Goal: Information Seeking & Learning: Learn about a topic

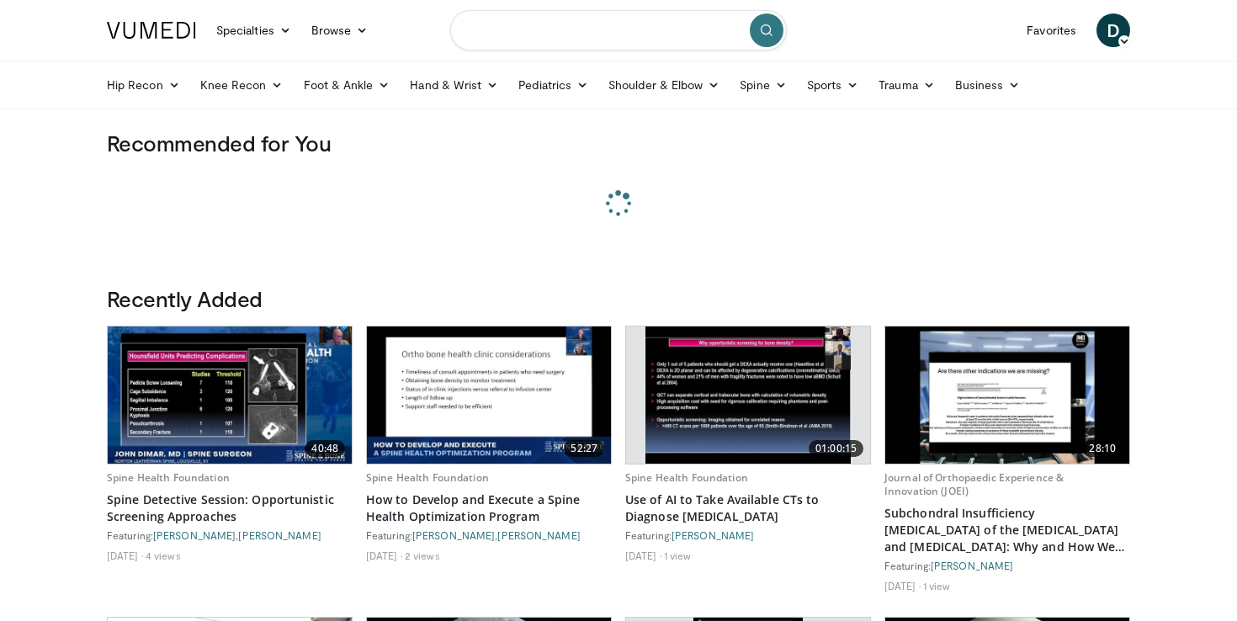
click at [548, 32] on input "Search topics, interventions" at bounding box center [618, 30] width 337 height 40
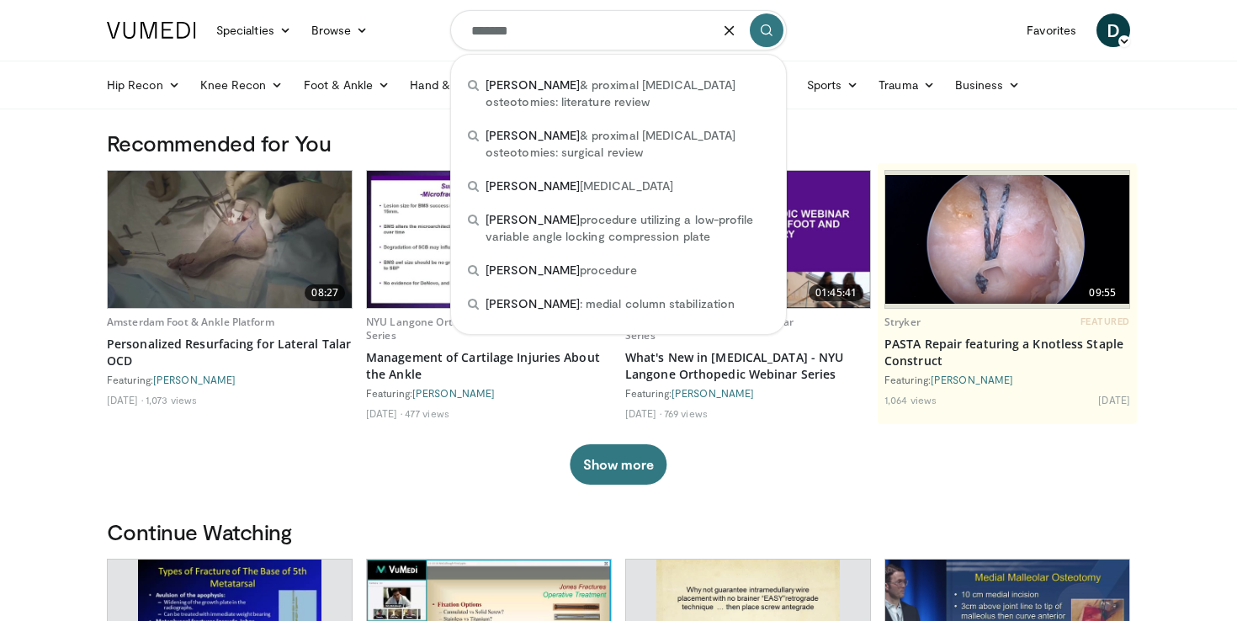
type input "*******"
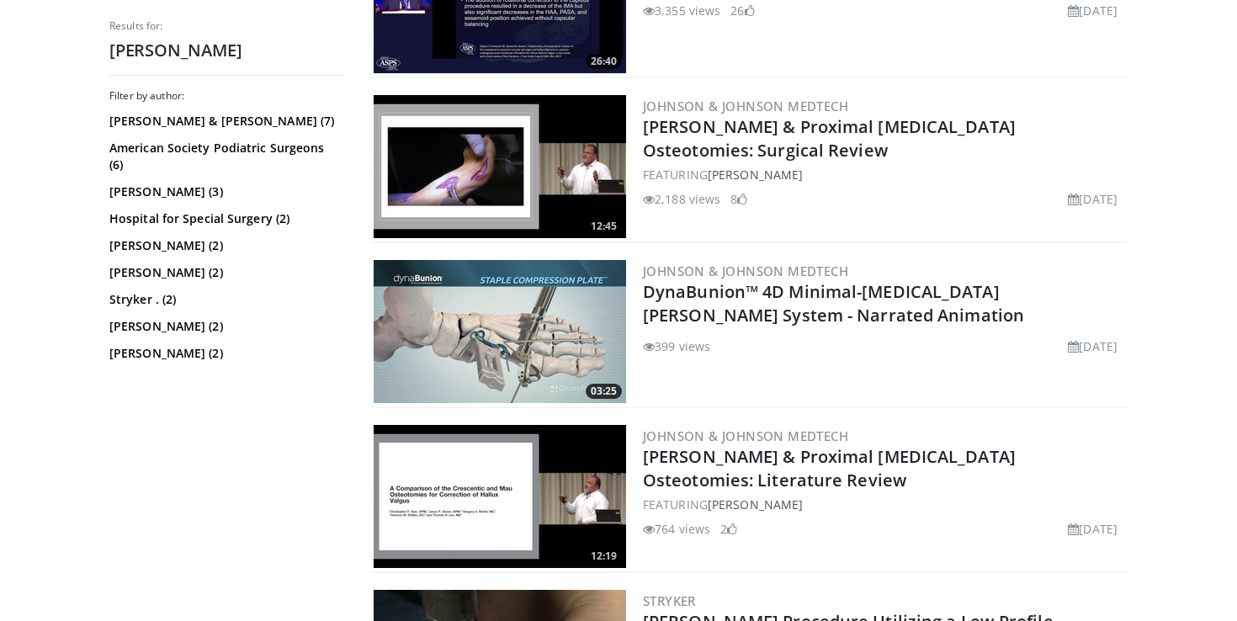
scroll to position [921, 0]
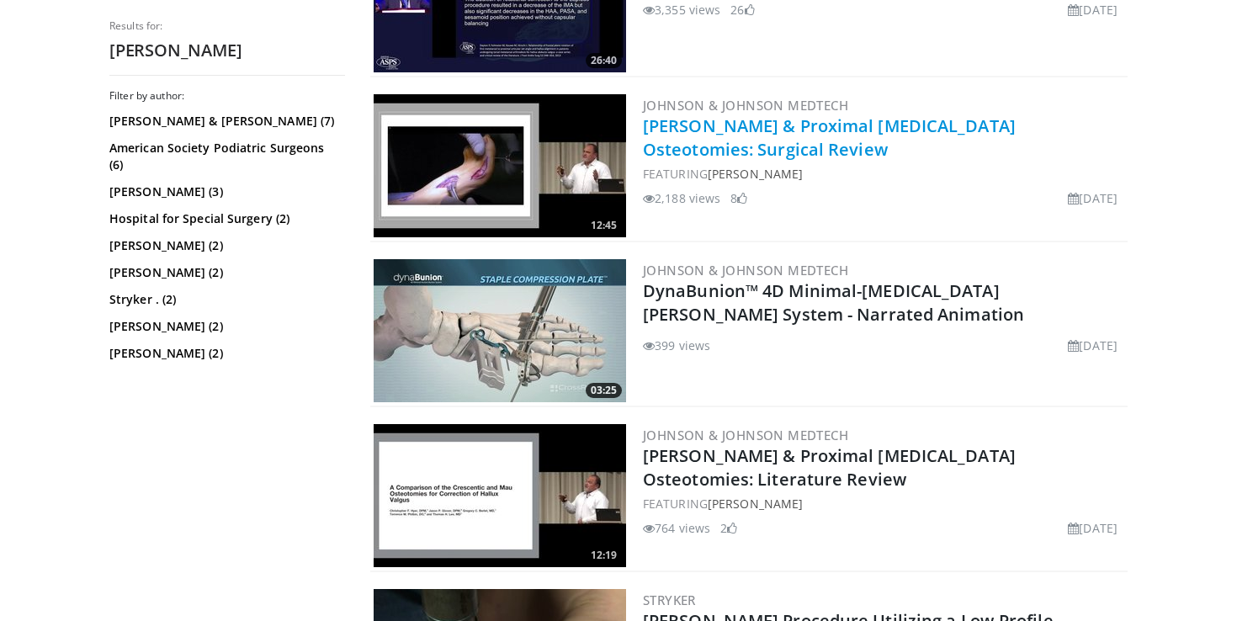
click at [1008, 126] on link "Lapidus & Proximal Metatarsal Osteotomies: Surgical Review" at bounding box center [829, 137] width 373 height 46
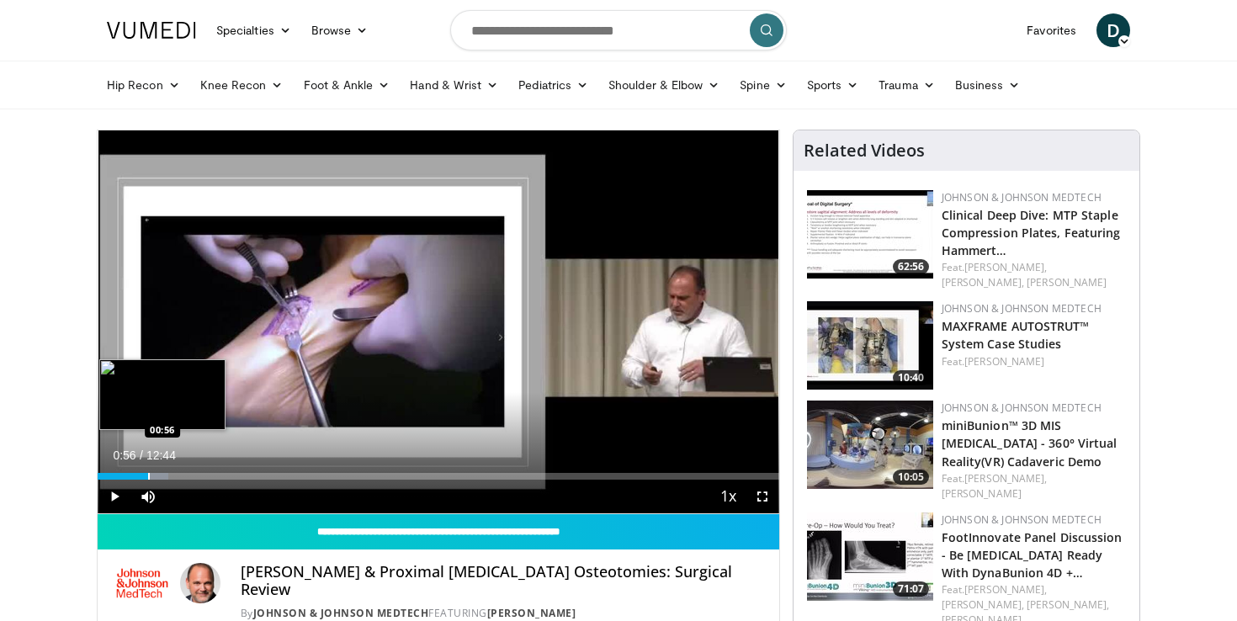
click at [148, 476] on div "Progress Bar" at bounding box center [149, 476] width 2 height 7
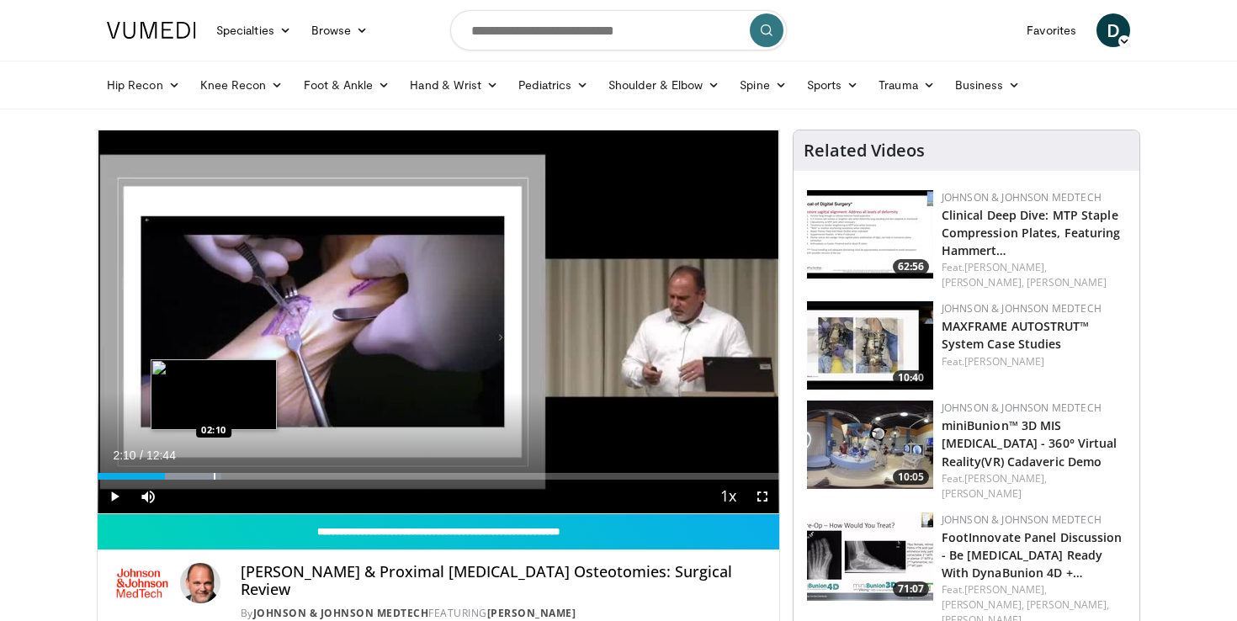
click at [214, 477] on div "Progress Bar" at bounding box center [215, 476] width 2 height 7
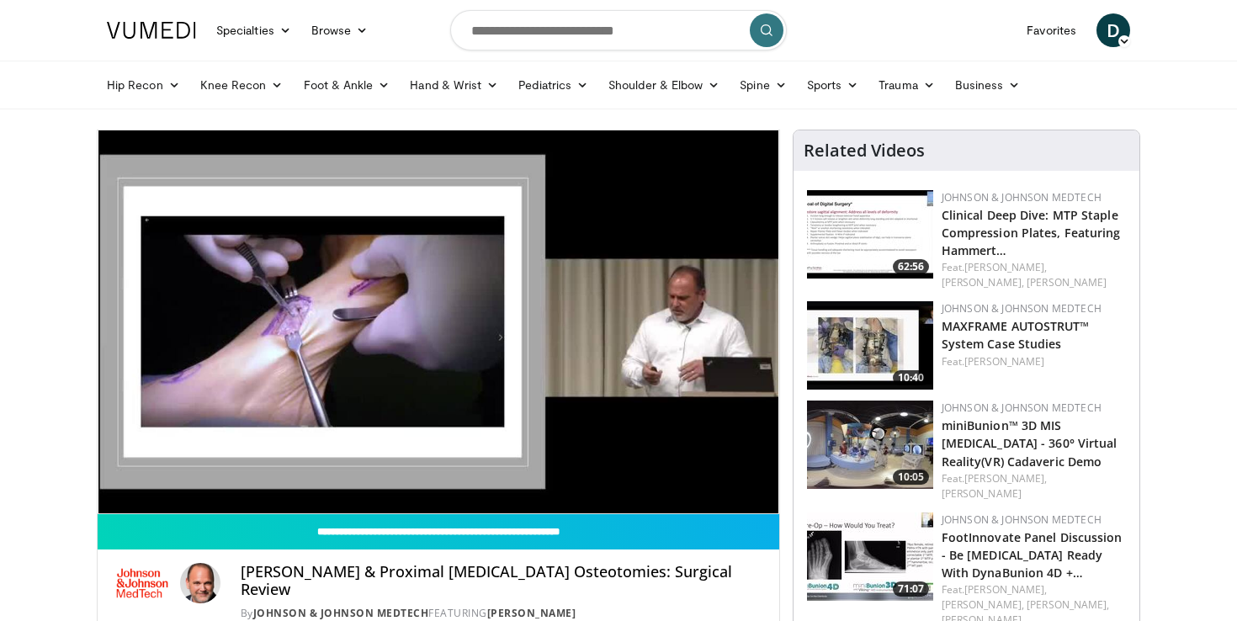
click at [322, 476] on div "10 seconds Tap to unmute" at bounding box center [439, 321] width 682 height 383
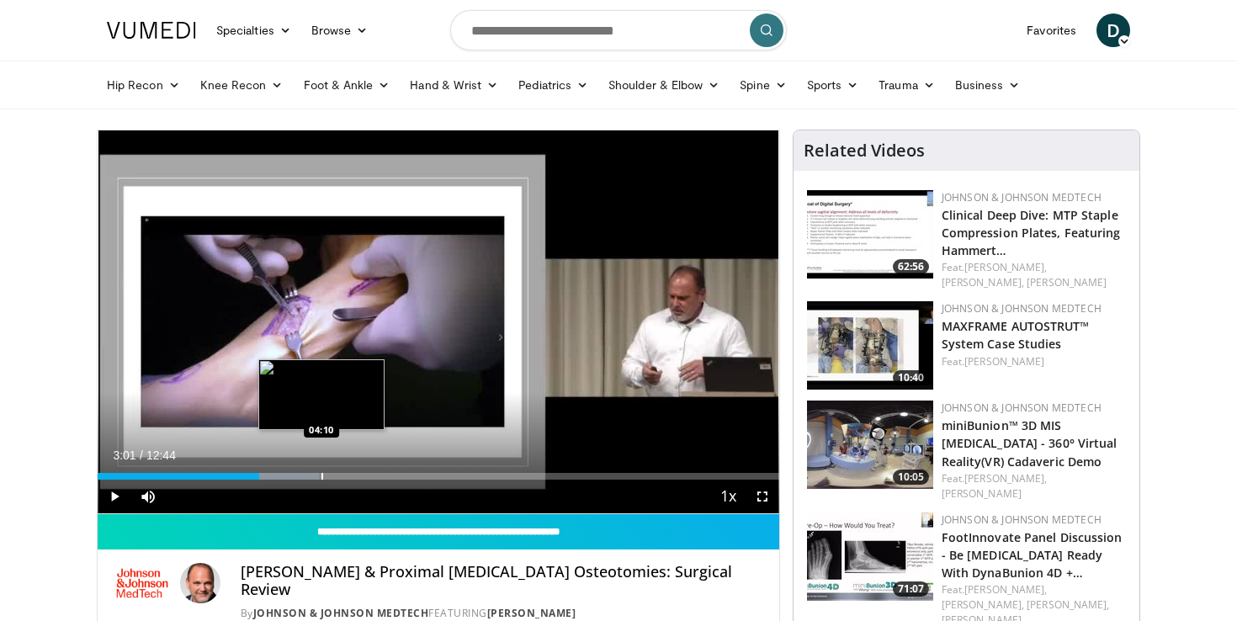
click at [322, 476] on div "Progress Bar" at bounding box center [323, 476] width 2 height 7
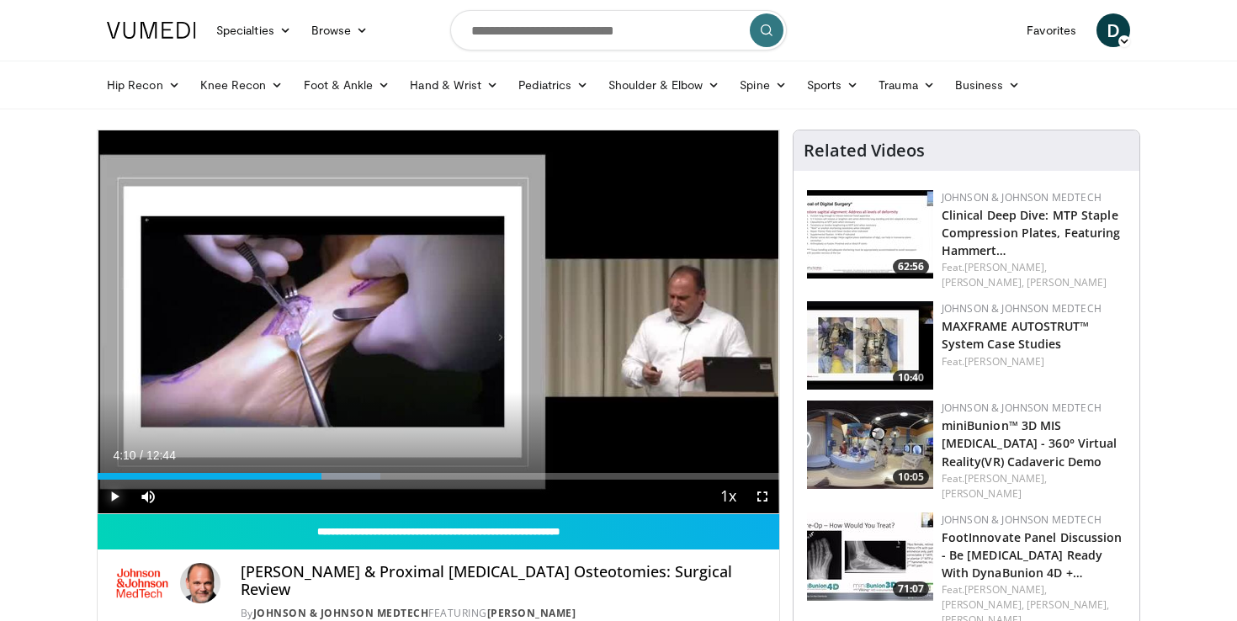
click at [117, 498] on span "Video Player" at bounding box center [115, 497] width 34 height 34
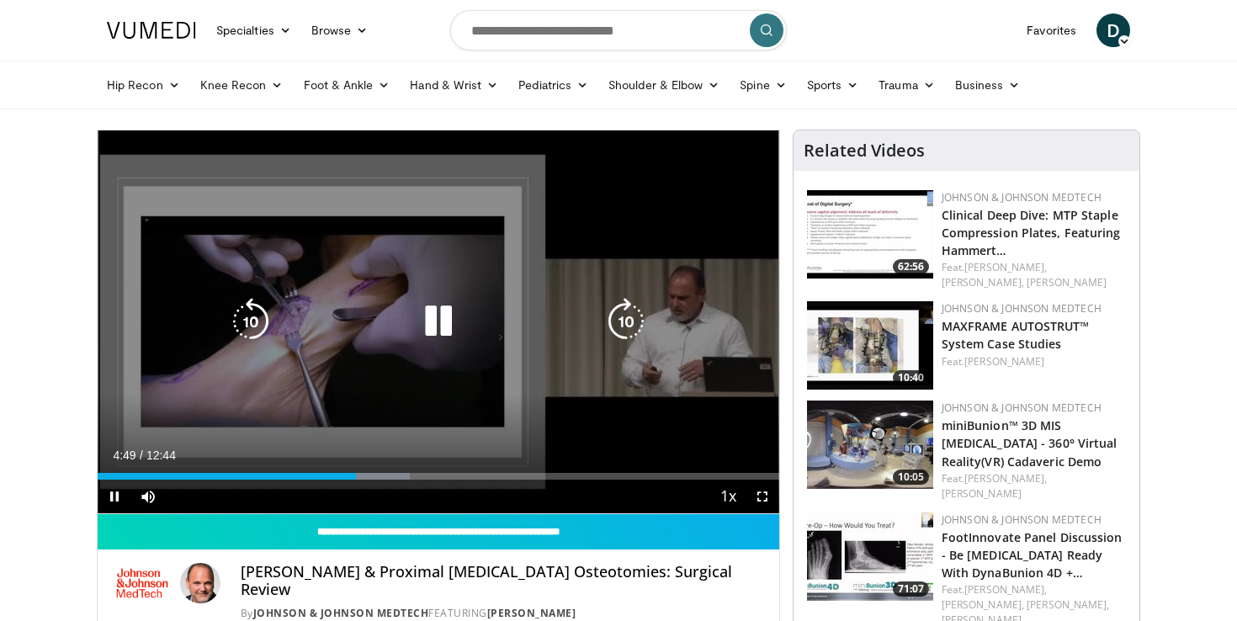
click at [436, 327] on icon "Video Player" at bounding box center [438, 321] width 47 height 47
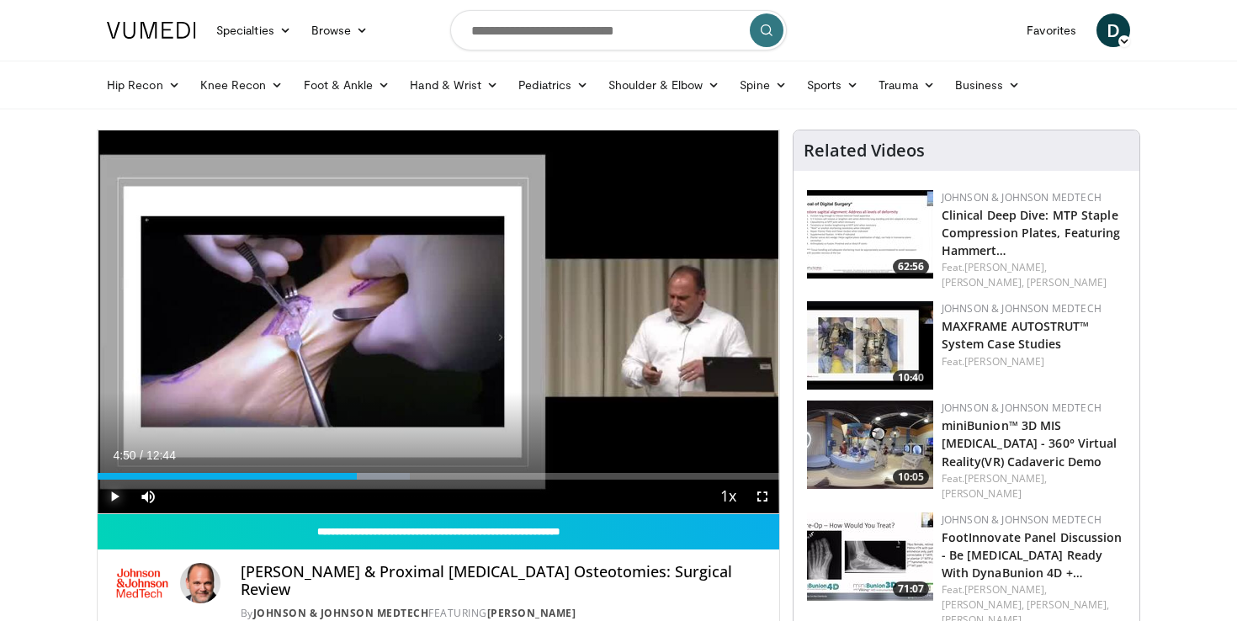
click at [110, 498] on span "Video Player" at bounding box center [115, 497] width 34 height 34
click at [110, 491] on span "Video Player" at bounding box center [115, 497] width 34 height 34
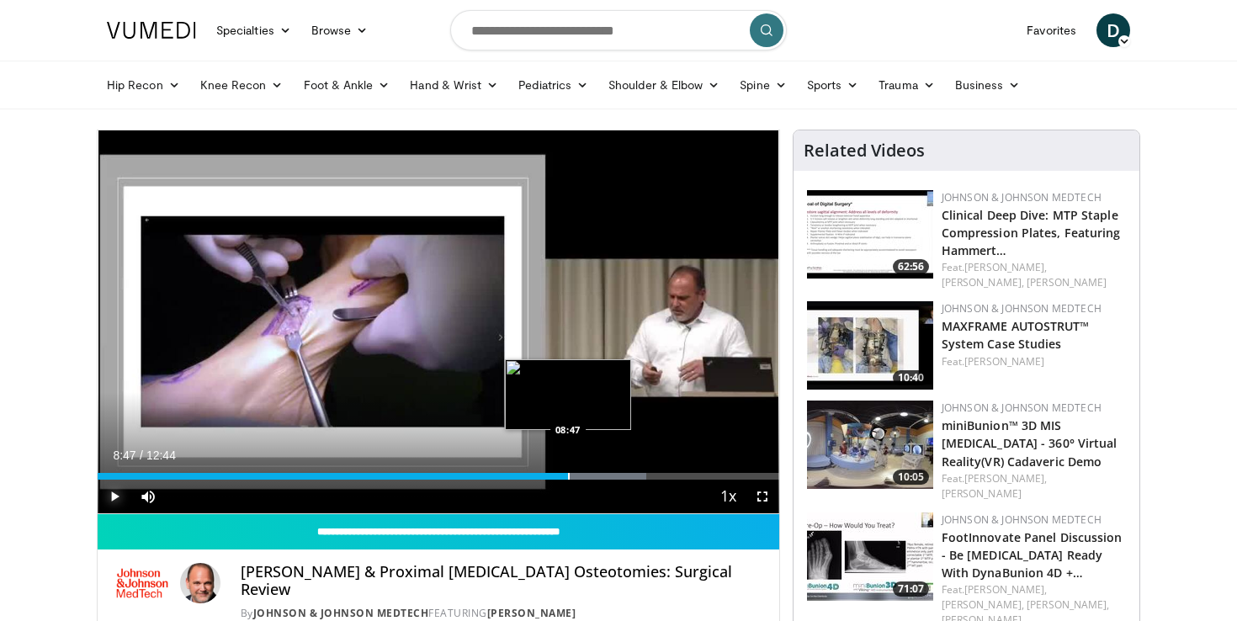
click at [568, 475] on div "Progress Bar" at bounding box center [569, 476] width 2 height 7
click at [579, 475] on div "Progress Bar" at bounding box center [580, 476] width 2 height 7
click at [578, 474] on div "Progress Bar" at bounding box center [579, 476] width 2 height 7
click at [111, 493] on span "Video Player" at bounding box center [115, 497] width 34 height 34
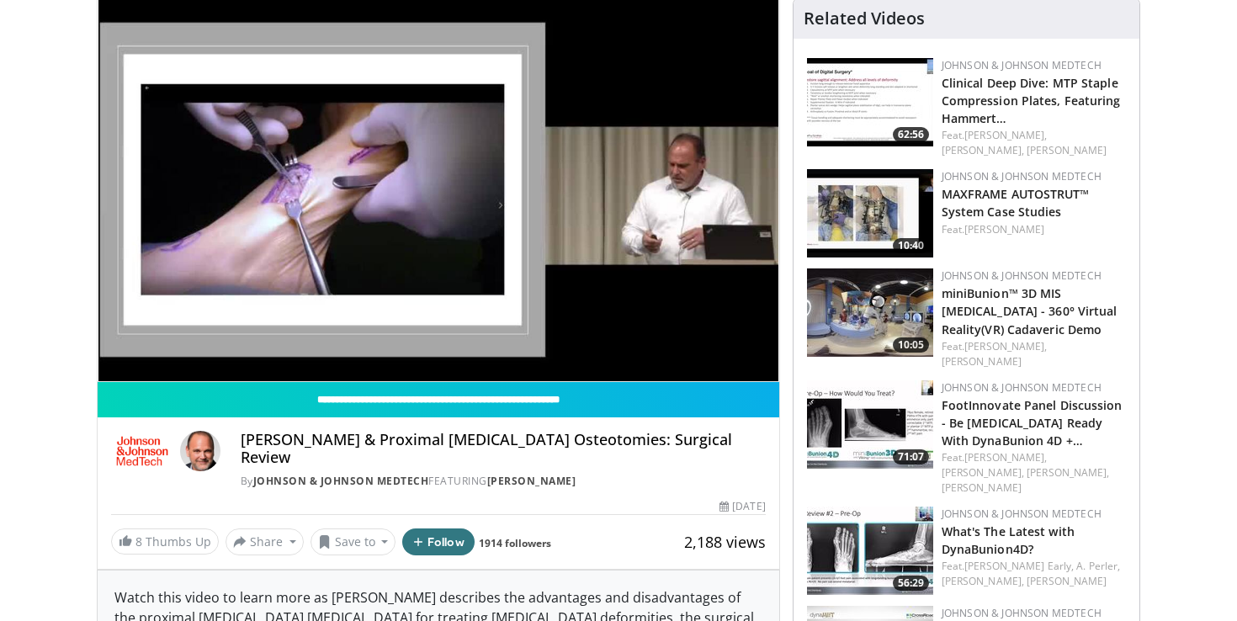
scroll to position [143, 0]
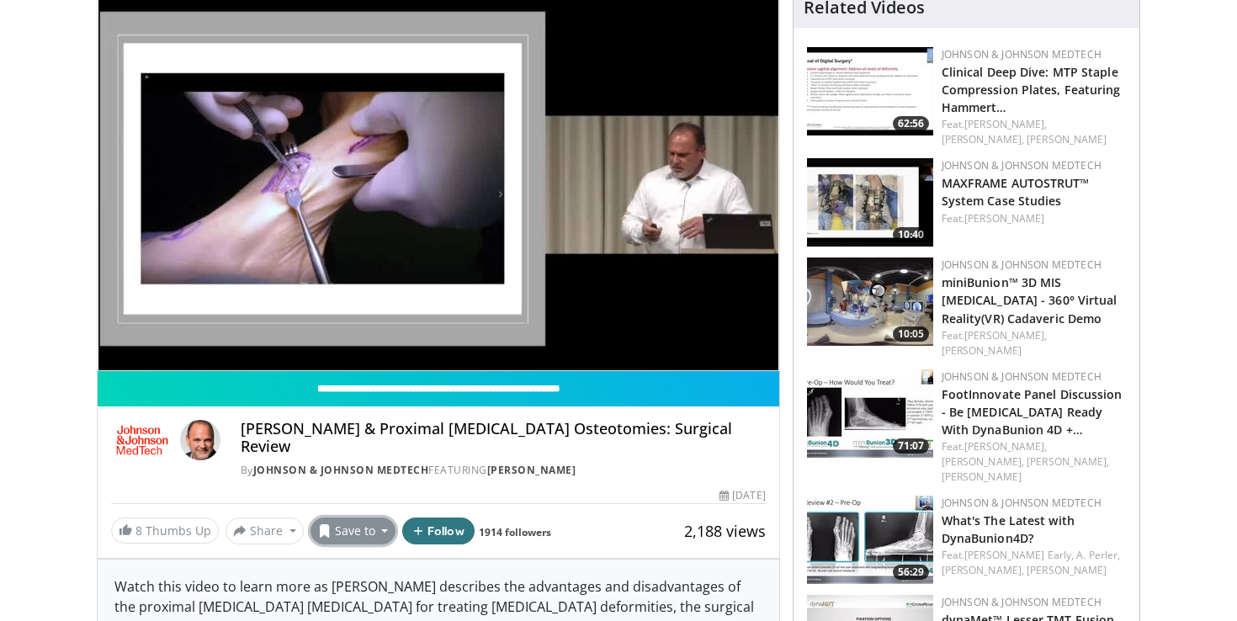
click at [349, 522] on button "Save to" at bounding box center [354, 531] width 86 height 27
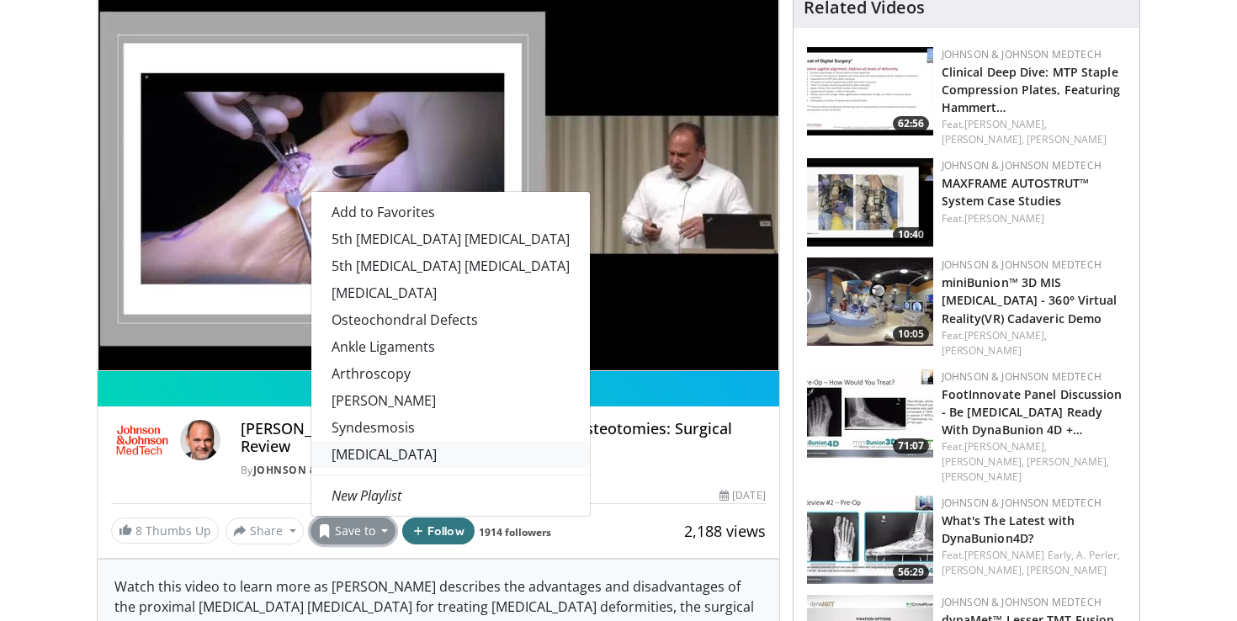
click at [384, 441] on link "[MEDICAL_DATA]" at bounding box center [450, 454] width 279 height 27
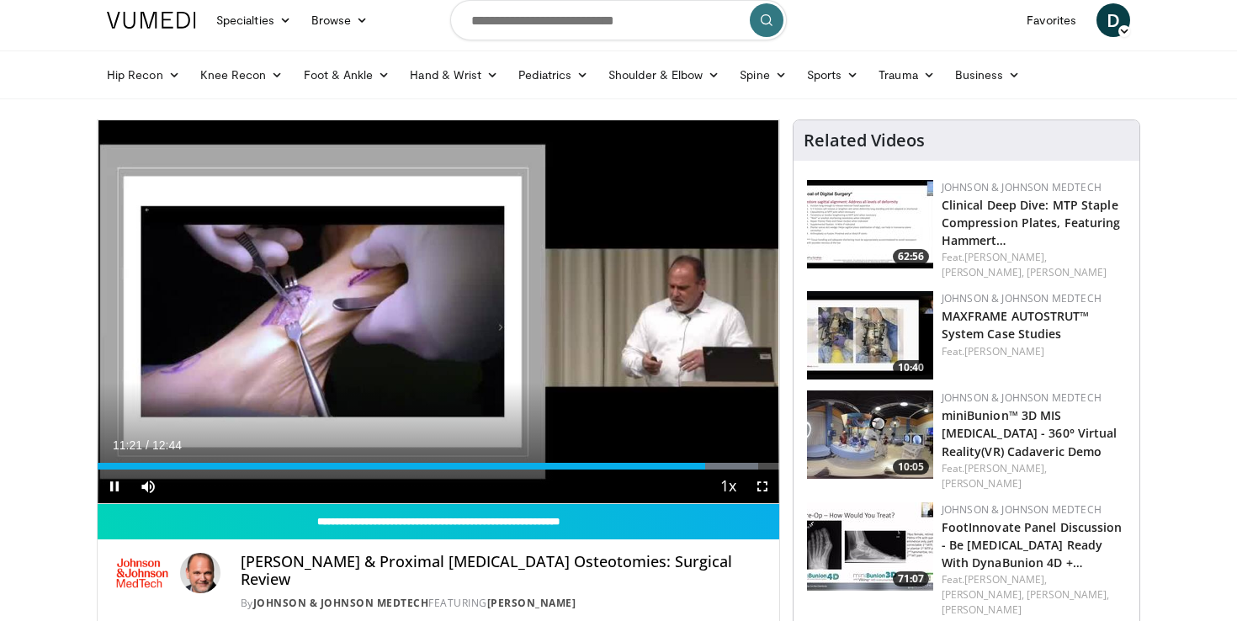
scroll to position [0, 0]
